Goal: Find specific page/section: Find specific page/section

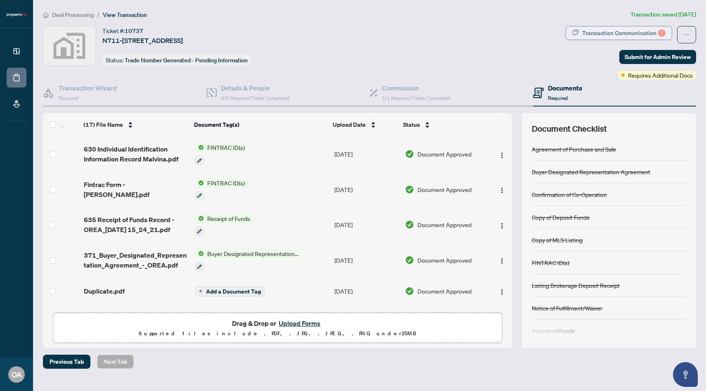
click at [635, 29] on div "Transaction Communication 1" at bounding box center [623, 32] width 83 height 13
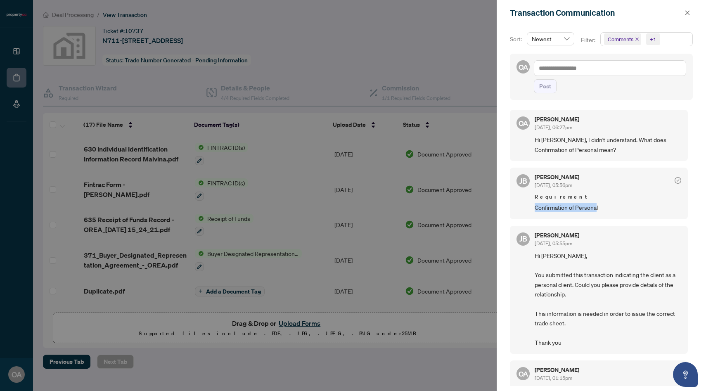
drag, startPoint x: 536, startPoint y: 206, endPoint x: 597, endPoint y: 208, distance: 60.7
click at [596, 208] on span "Confirmation of Personal" at bounding box center [607, 207] width 146 height 9
click at [597, 208] on span "Confirmation of Personal" at bounding box center [607, 207] width 146 height 9
click at [410, 2] on div at bounding box center [353, 195] width 706 height 391
click at [411, 39] on div at bounding box center [353, 195] width 706 height 391
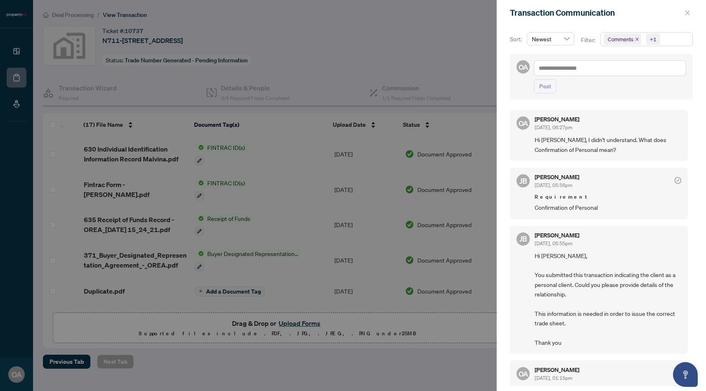
click at [688, 8] on span "button" at bounding box center [687, 12] width 6 height 13
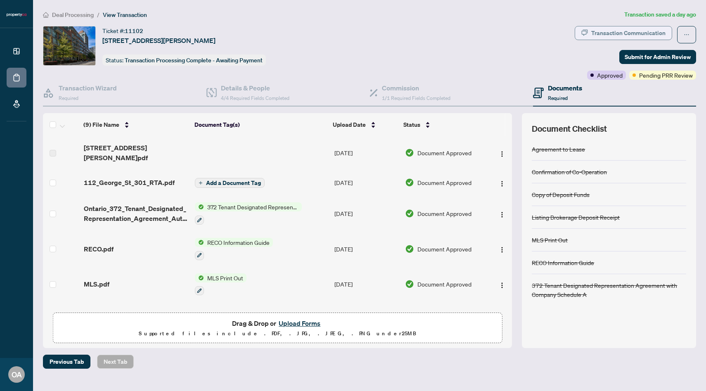
click at [623, 35] on div "Transaction Communication" at bounding box center [628, 32] width 74 height 13
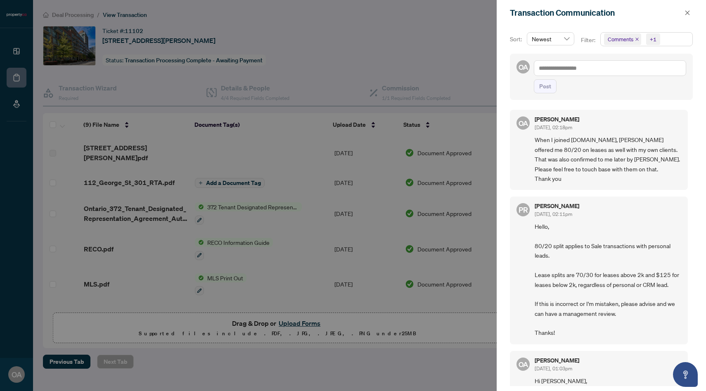
click at [408, 87] on div at bounding box center [353, 195] width 706 height 391
drag, startPoint x: 690, startPoint y: 16, endPoint x: 394, endPoint y: 107, distance: 309.9
click at [677, 20] on div "Transaction Communication" at bounding box center [600, 13] width 209 height 26
click at [682, 14] on button "button" at bounding box center [687, 13] width 11 height 10
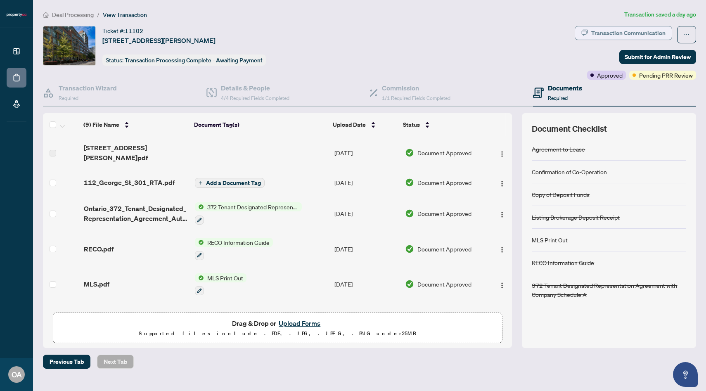
click at [607, 26] on div "Transaction Communication" at bounding box center [628, 32] width 74 height 13
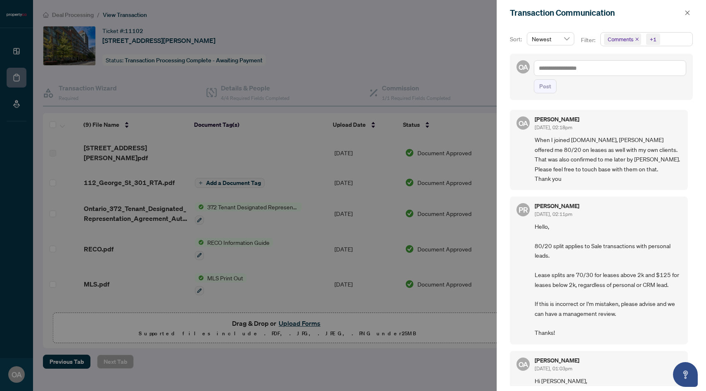
click at [406, 38] on div at bounding box center [353, 195] width 706 height 391
click at [683, 16] on button "button" at bounding box center [687, 13] width 11 height 10
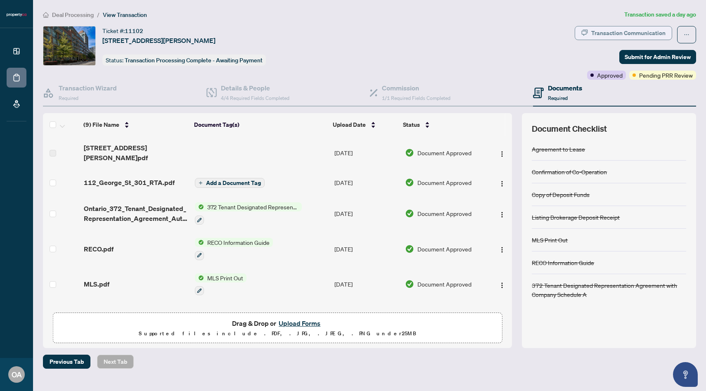
click at [644, 29] on div "Transaction Communication" at bounding box center [628, 32] width 74 height 13
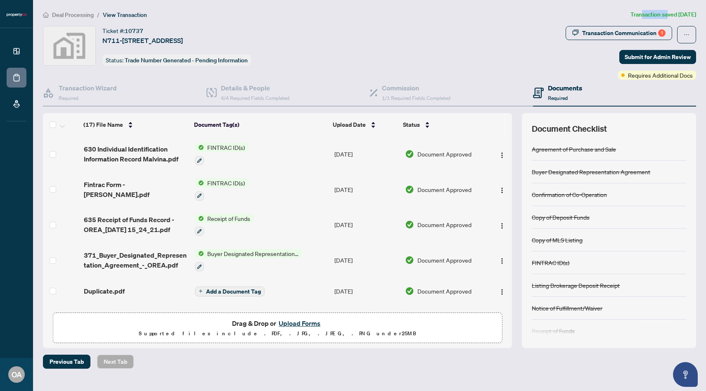
drag, startPoint x: 630, startPoint y: 14, endPoint x: 675, endPoint y: 14, distance: 45.0
click at [673, 14] on article "Transaction saved [DATE]" at bounding box center [663, 14] width 66 height 9
click at [675, 14] on article "Transaction saved [DATE]" at bounding box center [663, 14] width 66 height 9
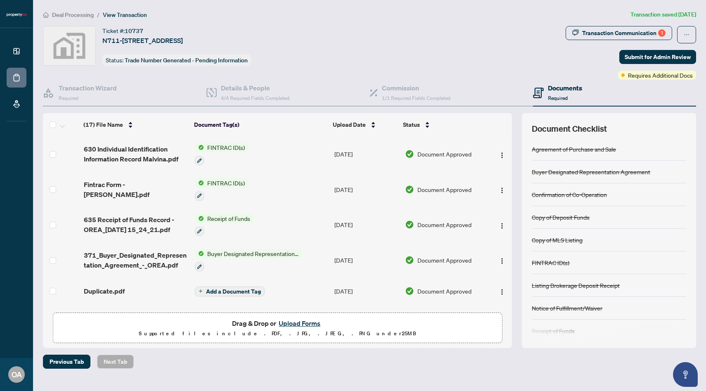
click at [420, 4] on main "Deal Processing / View Transaction Transaction saved 3 days ago Ticket #: 10737…" at bounding box center [369, 195] width 673 height 391
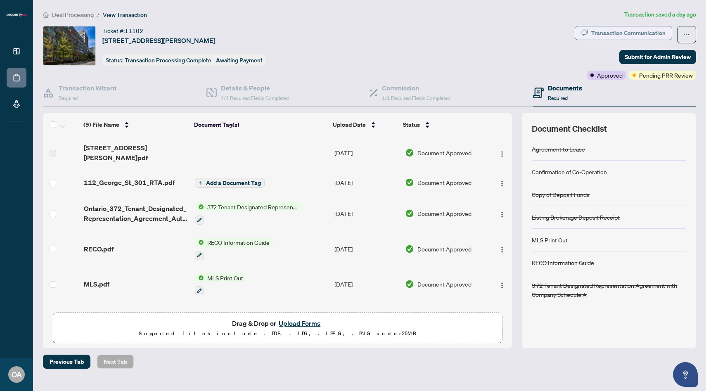
click at [600, 28] on div "Transaction Communication" at bounding box center [628, 32] width 74 height 13
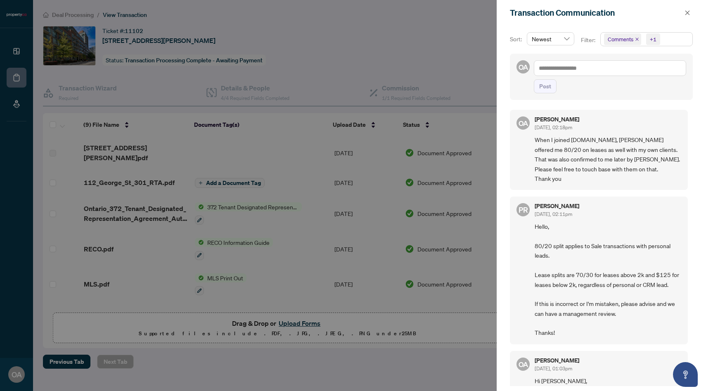
click at [385, 61] on div at bounding box center [353, 195] width 706 height 391
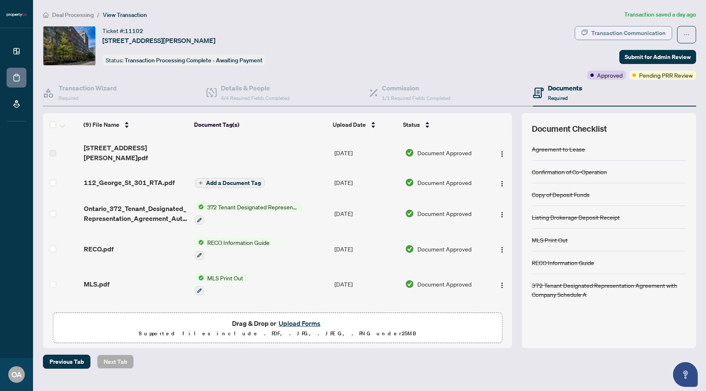
click at [587, 29] on icon "button" at bounding box center [584, 32] width 7 height 7
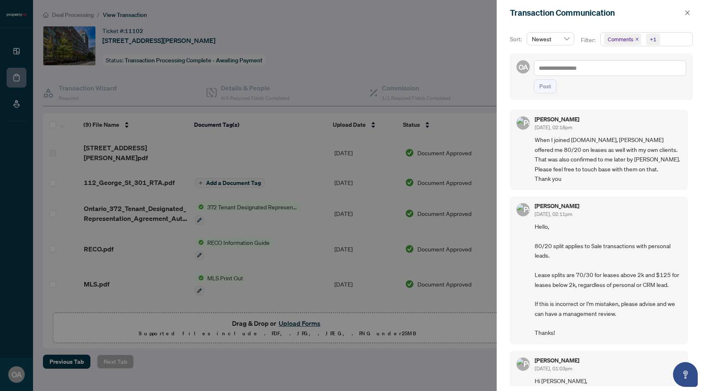
click at [331, 74] on div at bounding box center [353, 195] width 706 height 391
